Goal: Information Seeking & Learning: Understand process/instructions

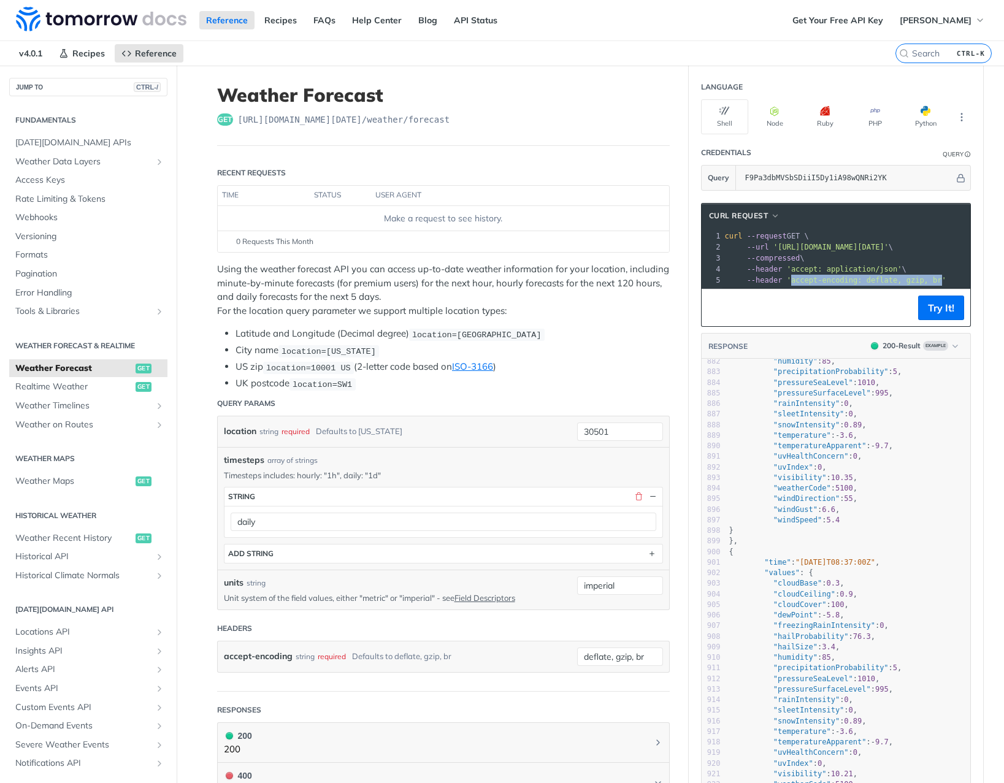
drag, startPoint x: 929, startPoint y: 280, endPoint x: 782, endPoint y: 285, distance: 146.6
drag, startPoint x: 878, startPoint y: 280, endPoint x: 814, endPoint y: 265, distance: 65.6
click at [814, 265] on span "'accept: application/json'" at bounding box center [844, 269] width 115 height 9
drag, startPoint x: 887, startPoint y: 267, endPoint x: 818, endPoint y: 273, distance: 69.6
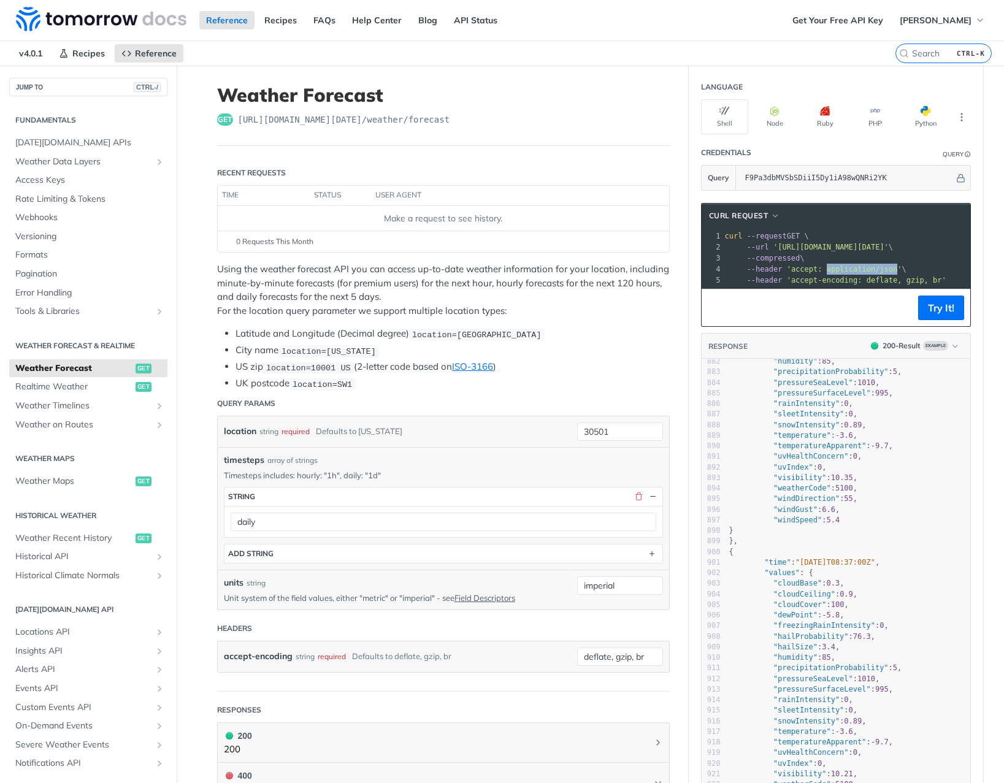
copy span "application/json"
drag, startPoint x: 782, startPoint y: 279, endPoint x: 849, endPoint y: 281, distance: 66.3
click at [849, 281] on span "'accept-encoding: deflate, gzip, br'" at bounding box center [866, 280] width 159 height 9
copy span "accept-encoding"
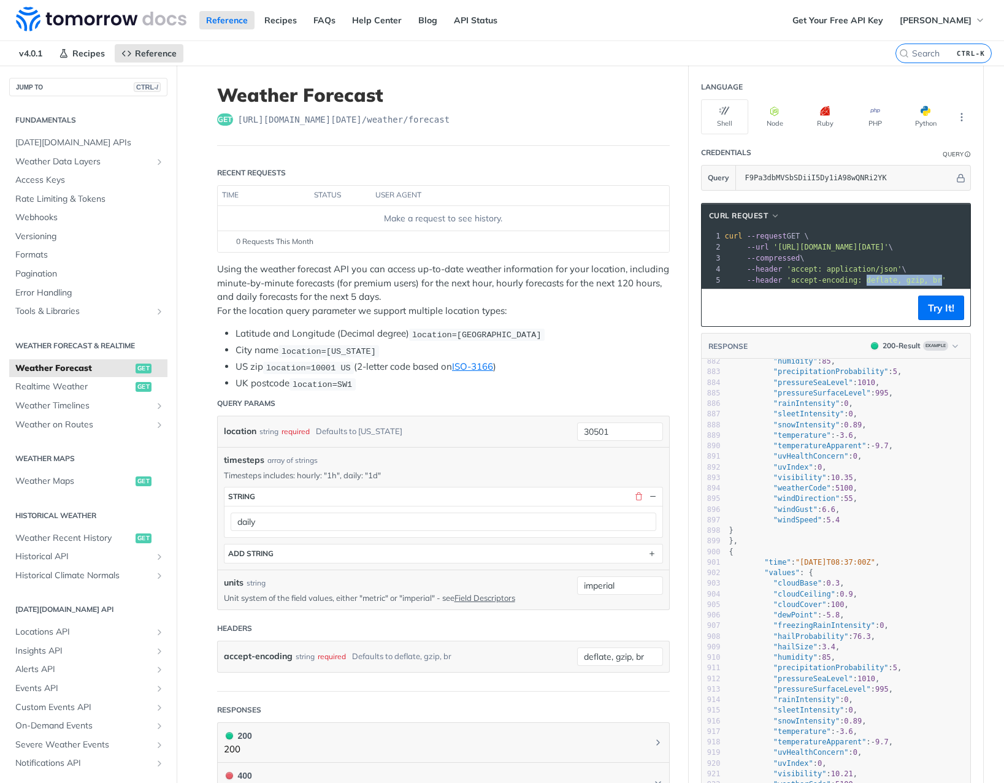
drag, startPoint x: 929, startPoint y: 278, endPoint x: 858, endPoint y: 279, distance: 71.1
click at [858, 279] on span "'accept-encoding: deflate, gzip, br'" at bounding box center [866, 280] width 159 height 9
copy span "deflate, gzip, br"
